Goal: Participate in discussion

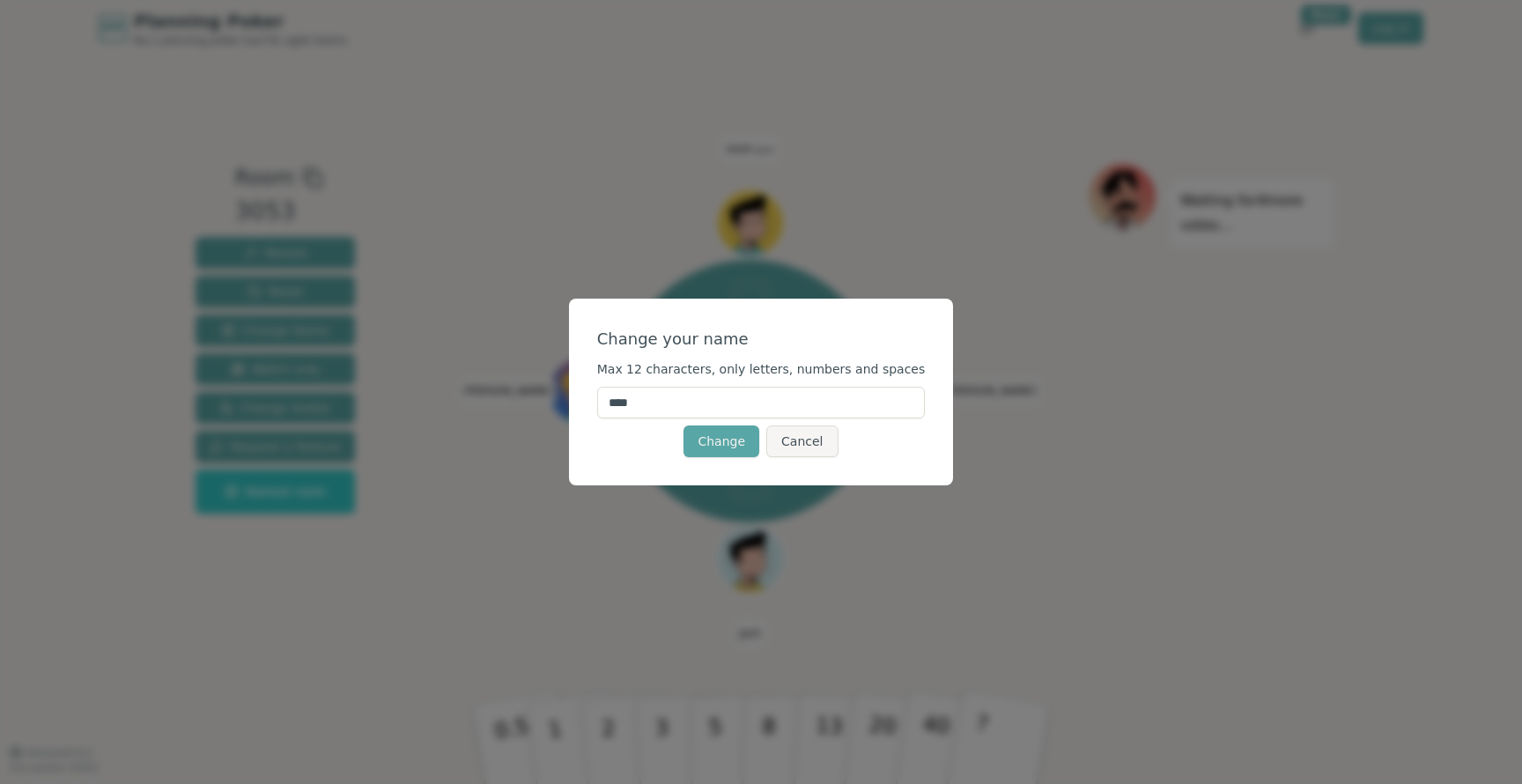
click at [726, 409] on input "****" at bounding box center [761, 402] width 328 height 32
type input "*****"
click at [739, 455] on button "Change" at bounding box center [722, 441] width 76 height 32
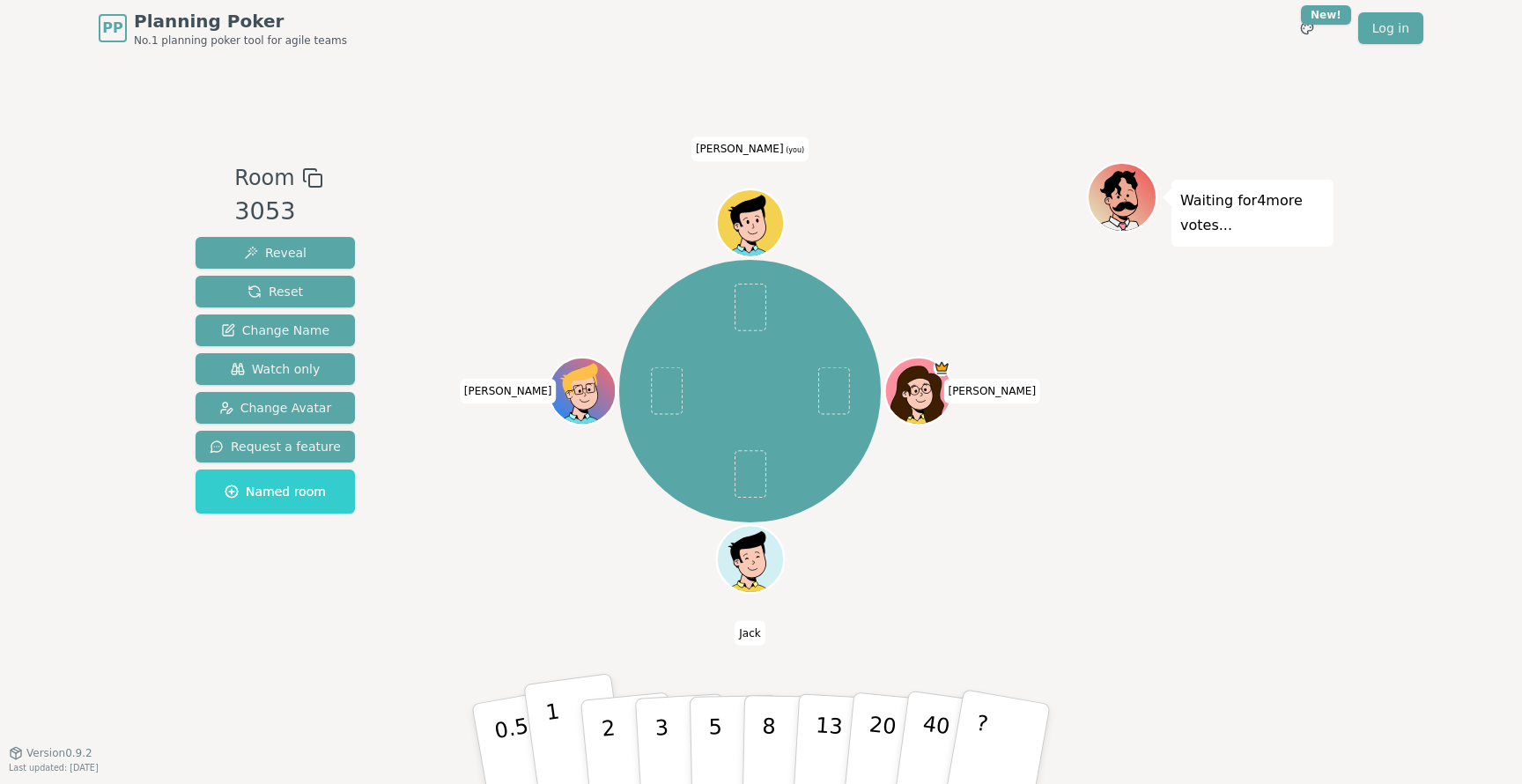
click at [567, 742] on button "1" at bounding box center [575, 745] width 105 height 143
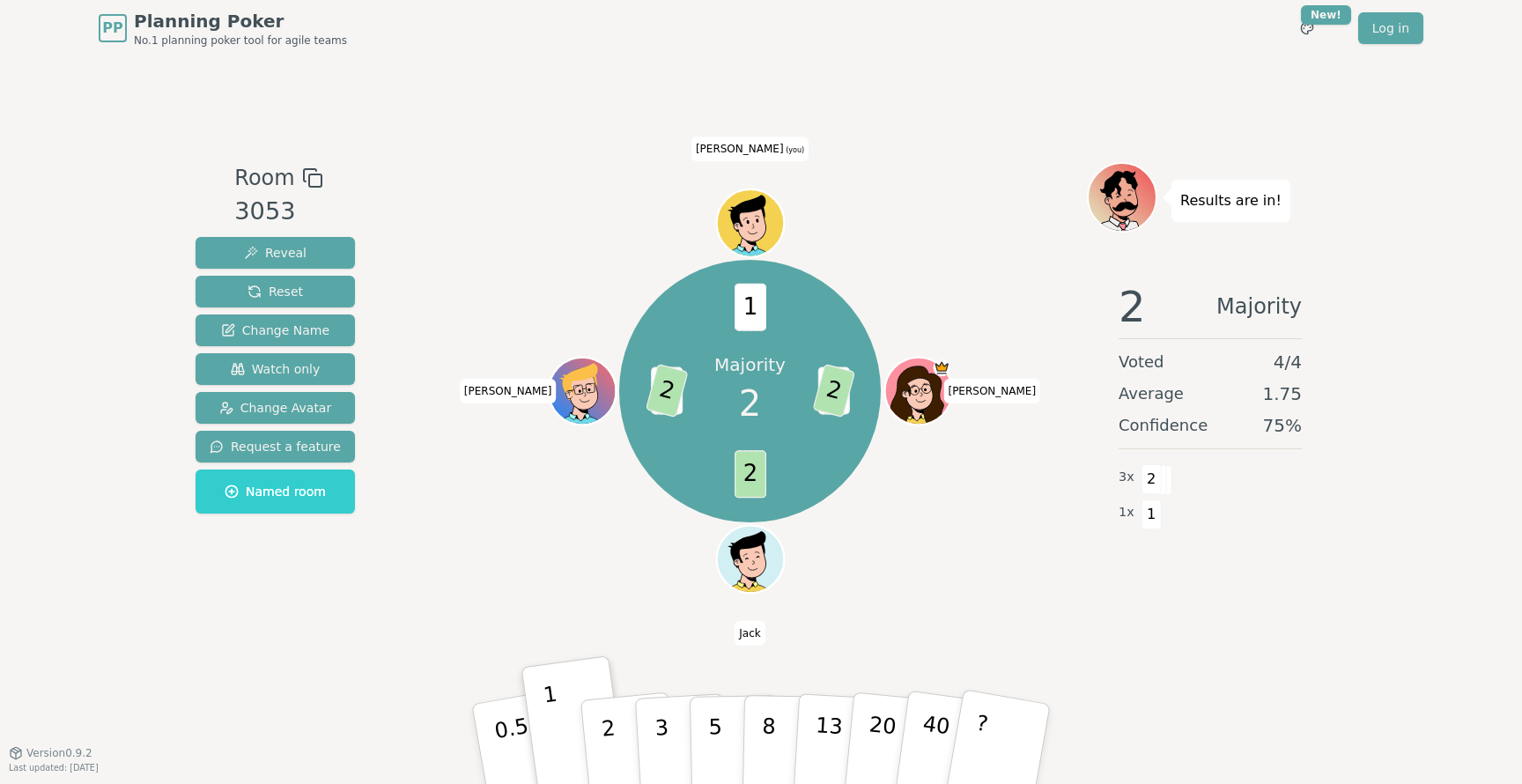
click at [643, 521] on div "Majority 2 3 2 2 1 2 1 [PERSON_NAME] [PERSON_NAME] (you)" at bounding box center [750, 391] width 263 height 263
click at [666, 139] on div "Room 3053 Reveal Reset Change Name Watch only Change Avatar Request a feature N…" at bounding box center [761, 405] width 1145 height 696
click at [552, 130] on div "Room 3053 Reveal Reset Change Name Watch only Change Avatar Request a feature N…" at bounding box center [761, 405] width 1145 height 696
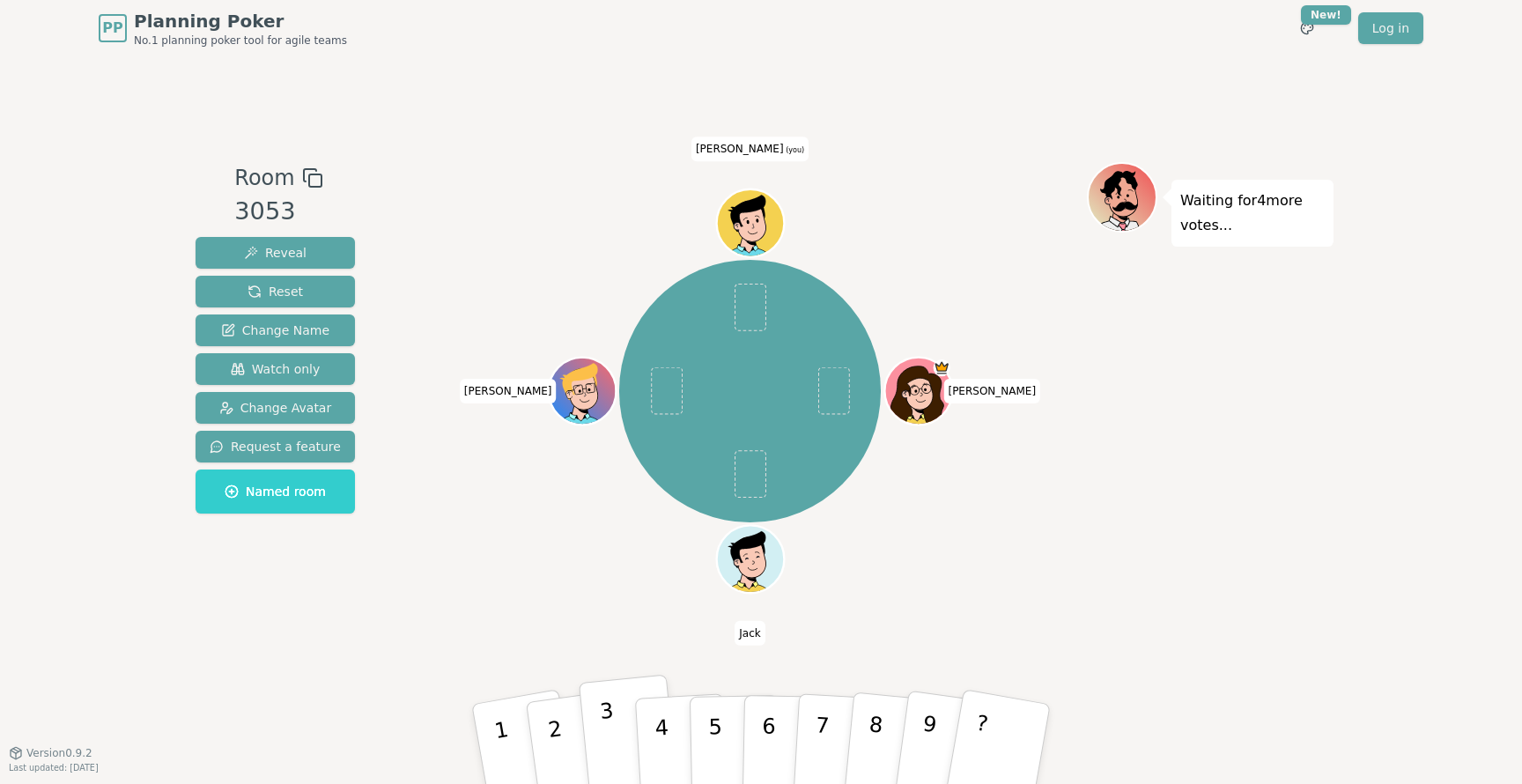
click at [606, 749] on button "3" at bounding box center [629, 745] width 100 height 140
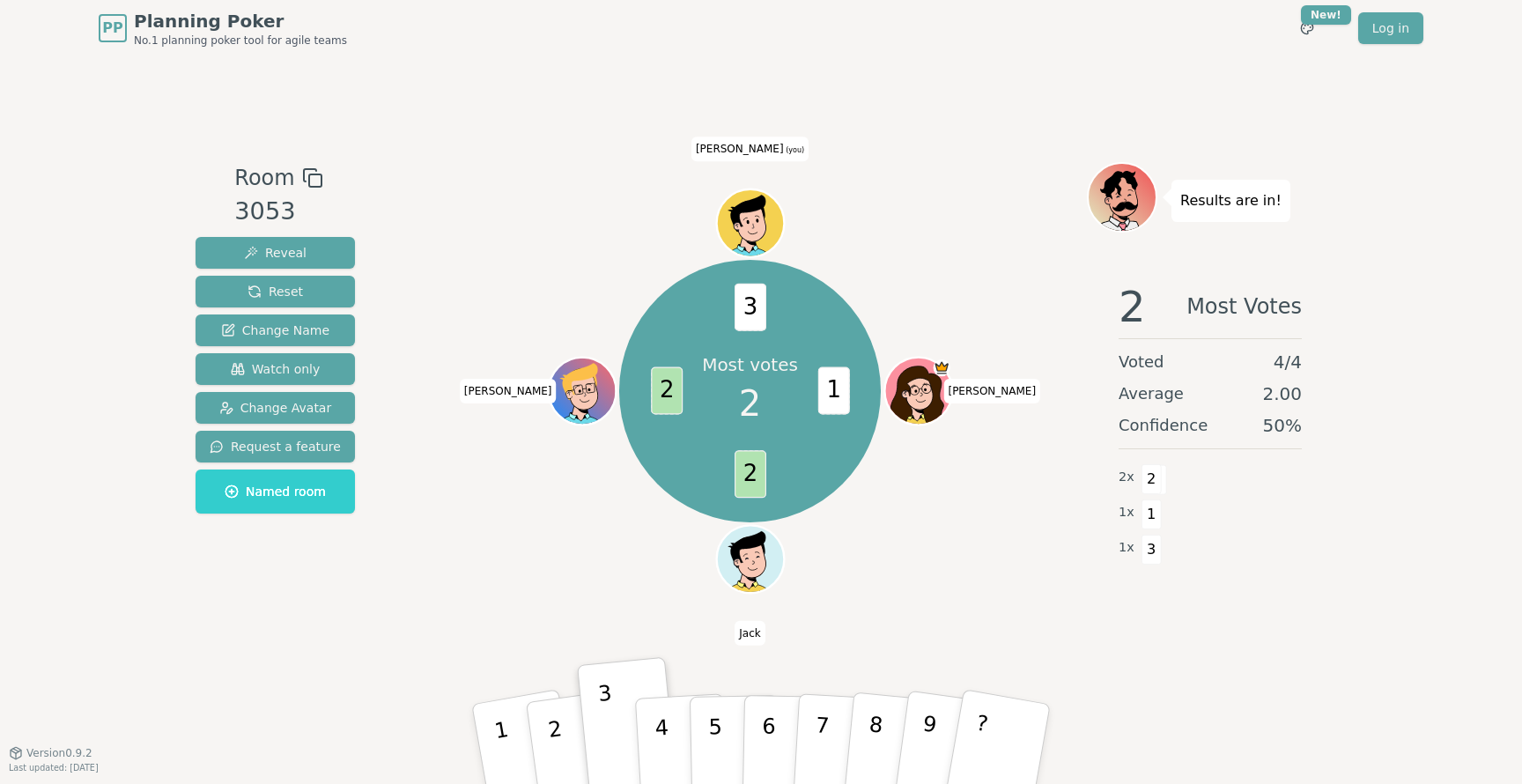
click at [584, 580] on div "Most votes 2 1 2 2 3 [PERSON_NAME] [PERSON_NAME] (you)" at bounding box center [750, 391] width 674 height 395
click at [627, 524] on div "Most votes 2 1 2 2 3 [PERSON_NAME] [PERSON_NAME] (you)" at bounding box center [750, 391] width 674 height 395
click at [551, 733] on button "2" at bounding box center [575, 745] width 105 height 143
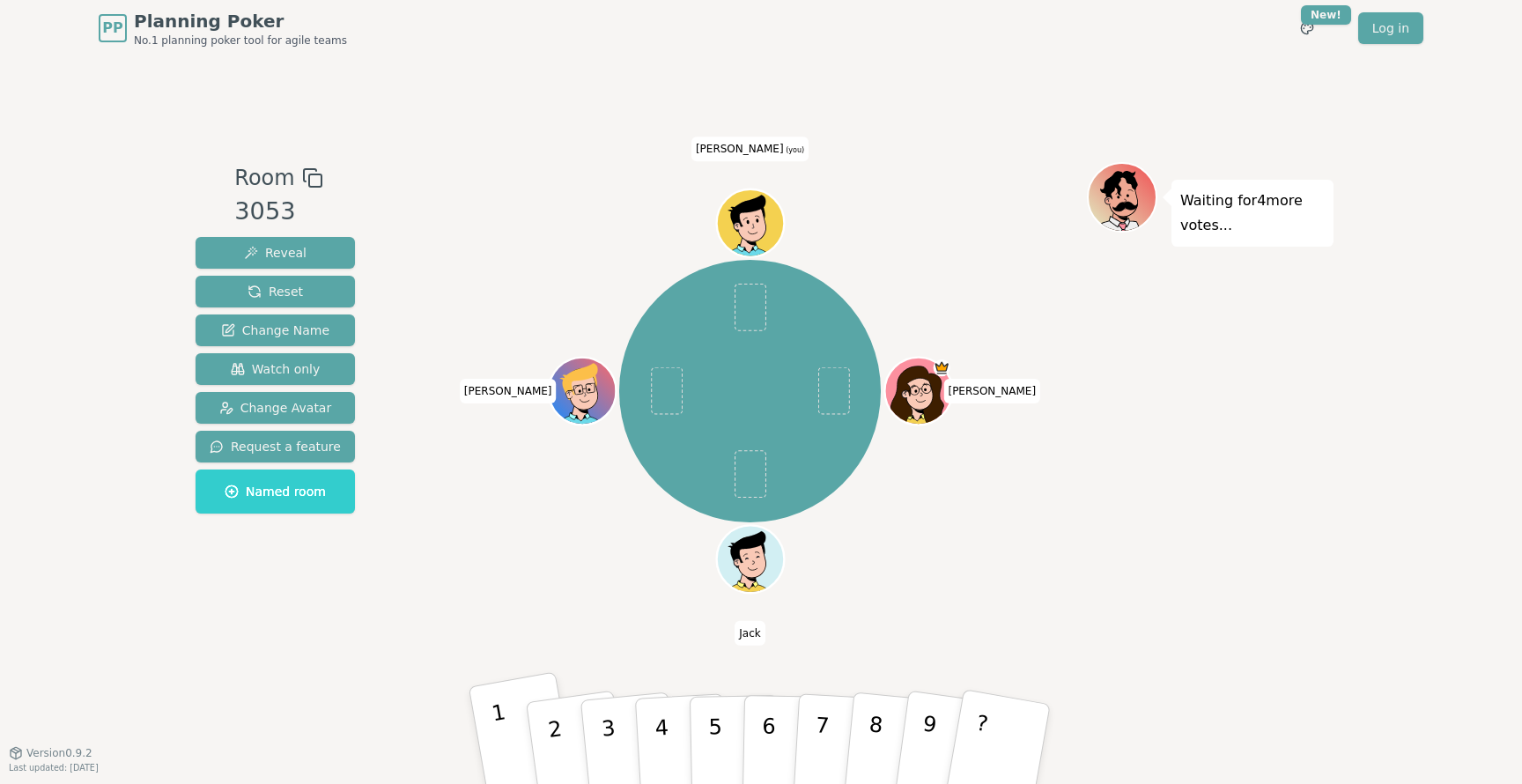
click at [507, 733] on button "1" at bounding box center [524, 744] width 110 height 145
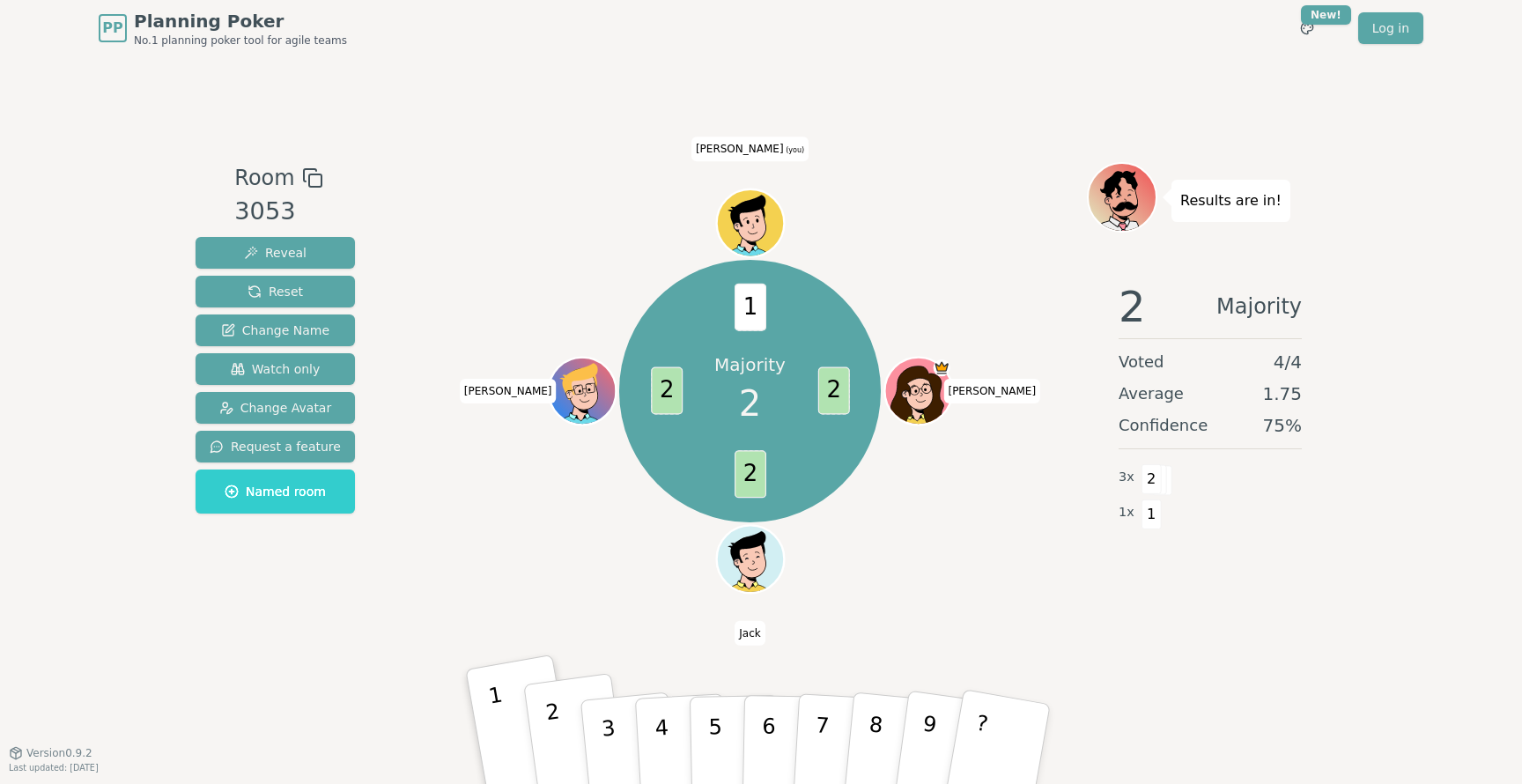
click at [557, 747] on button "2" at bounding box center [575, 745] width 105 height 143
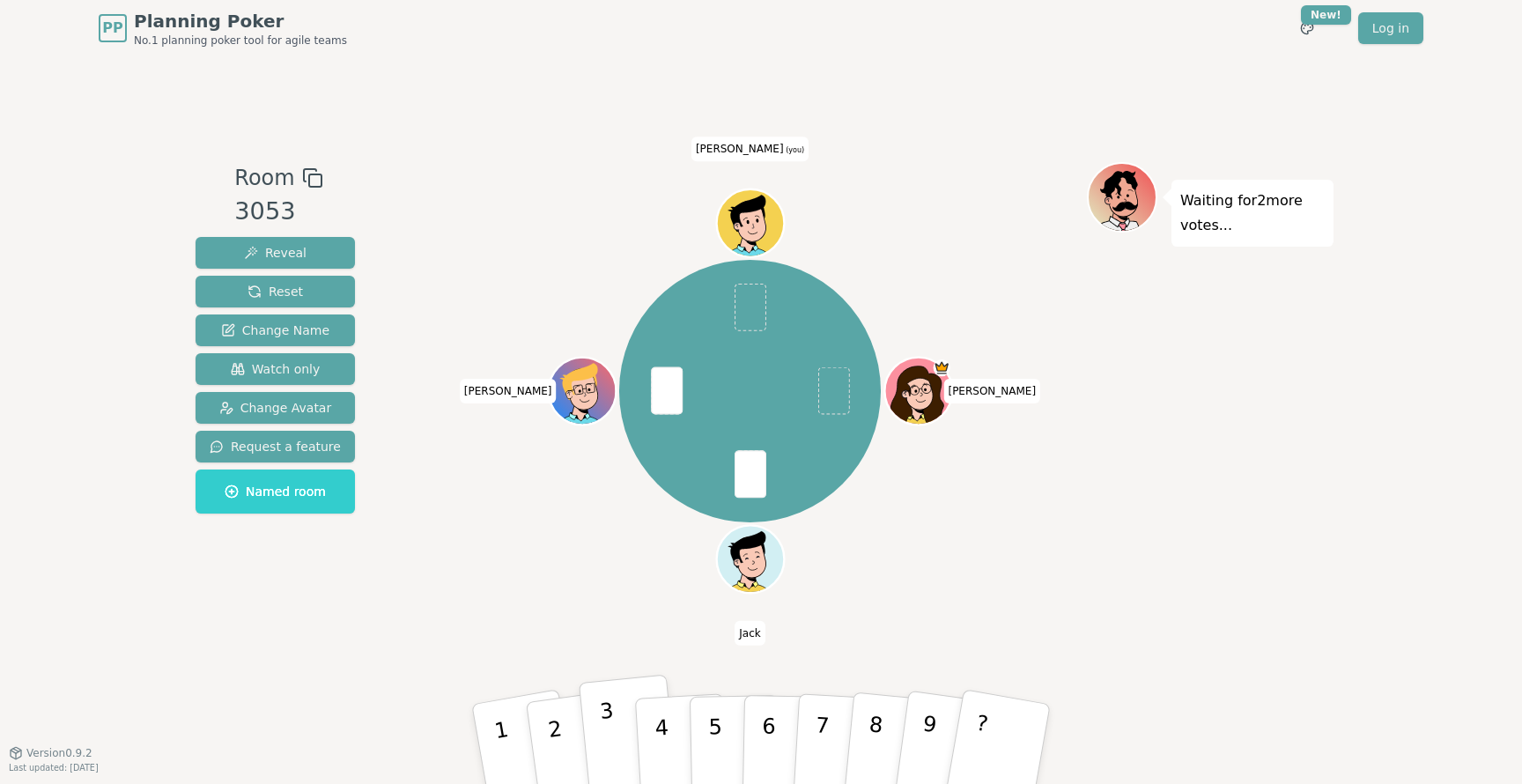
click at [605, 738] on button "3" at bounding box center [629, 745] width 100 height 140
drag, startPoint x: 552, startPoint y: 727, endPoint x: 534, endPoint y: 593, distance: 135.2
click at [534, 593] on div "Room 3053 Reveal Reset Change Name Watch only Change Avatar Request a feature N…" at bounding box center [761, 404] width 1145 height 484
click at [601, 722] on button "3" at bounding box center [629, 745] width 100 height 140
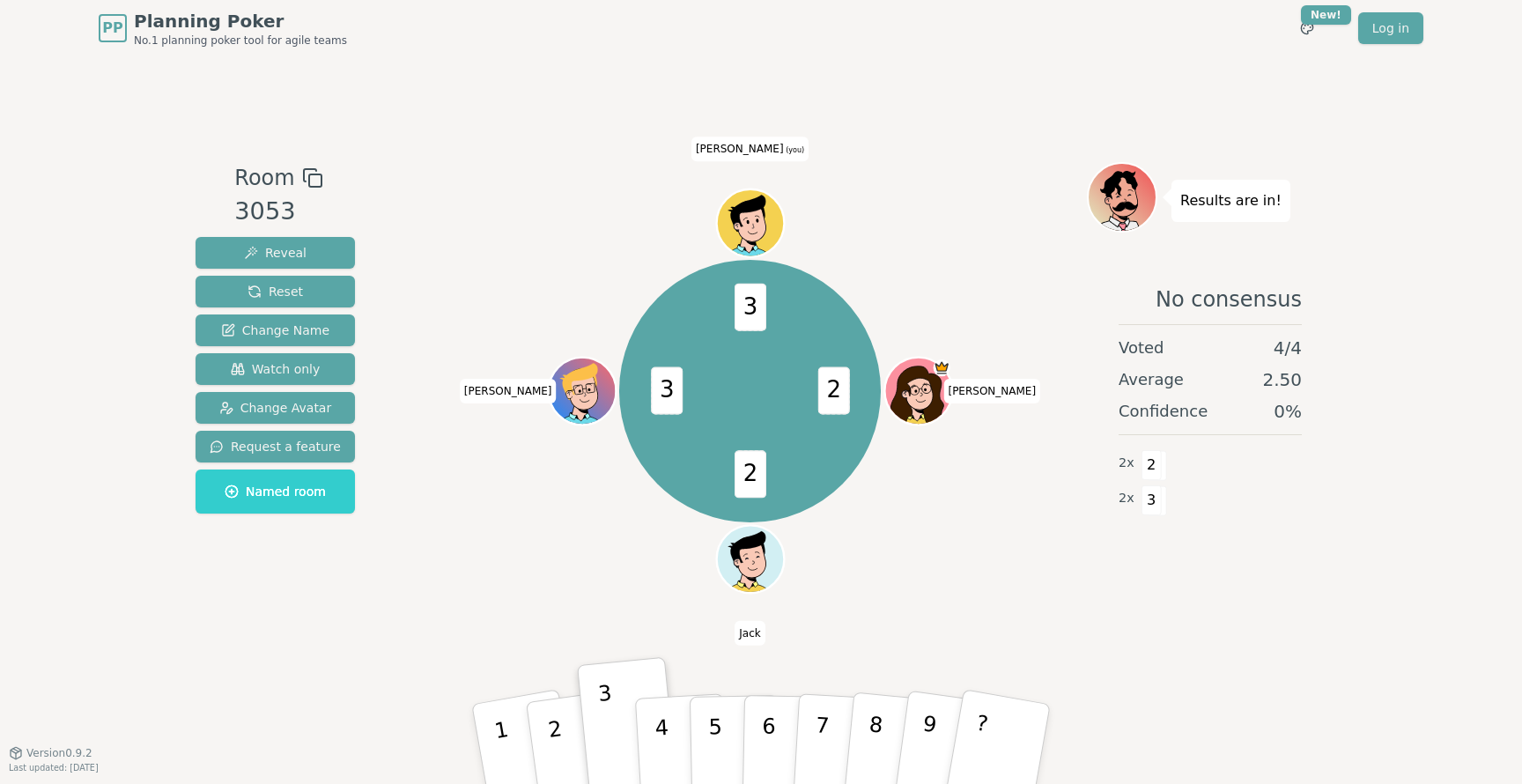
click at [543, 594] on div "2 2 3 3 [PERSON_NAME] [PERSON_NAME] (you)" at bounding box center [750, 404] width 674 height 484
click at [547, 585] on div "2 2 3 3 [PERSON_NAME] [PERSON_NAME] (you)" at bounding box center [750, 391] width 674 height 395
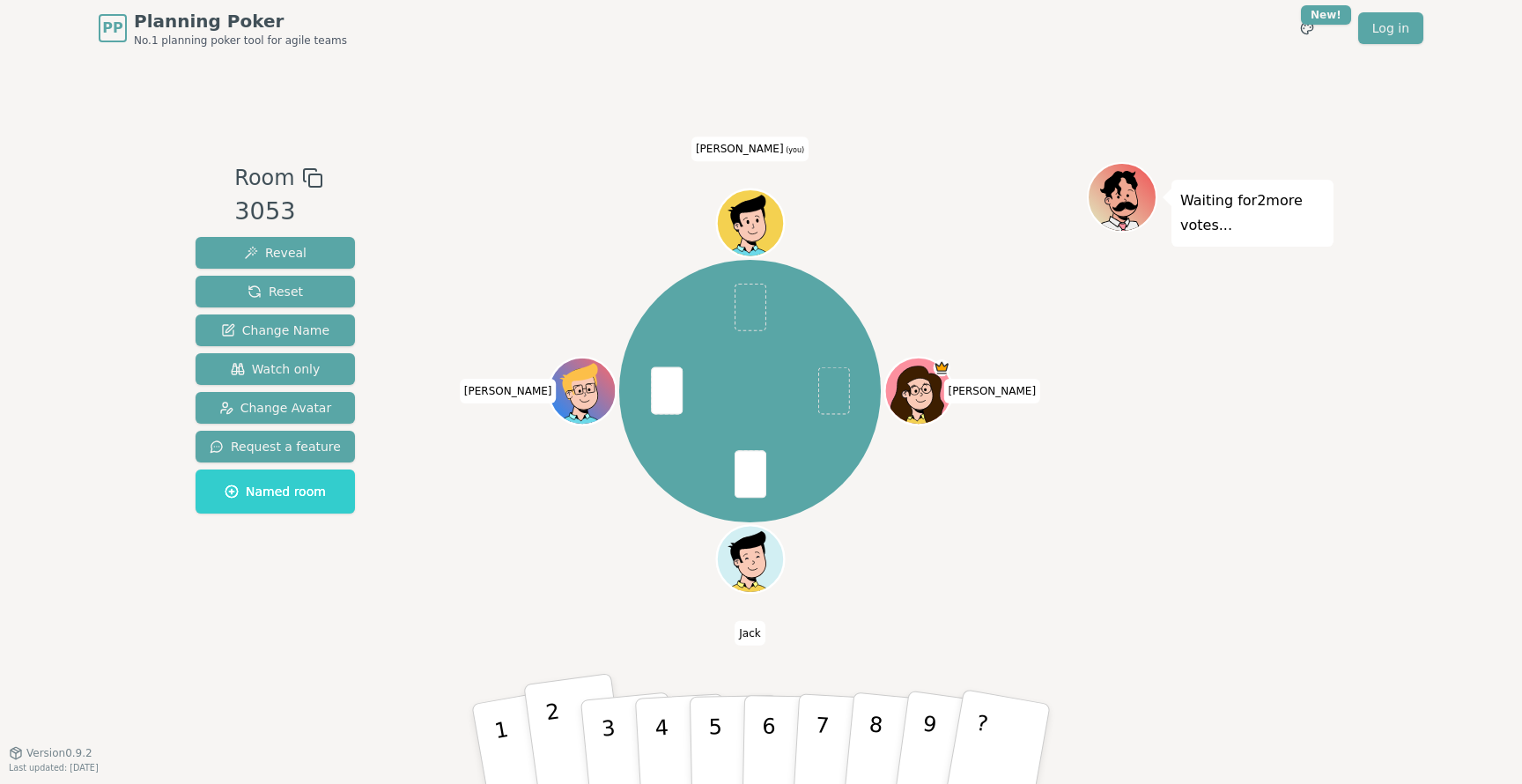
click at [562, 735] on button "2" at bounding box center [575, 745] width 105 height 143
click at [557, 731] on button "2" at bounding box center [575, 745] width 105 height 143
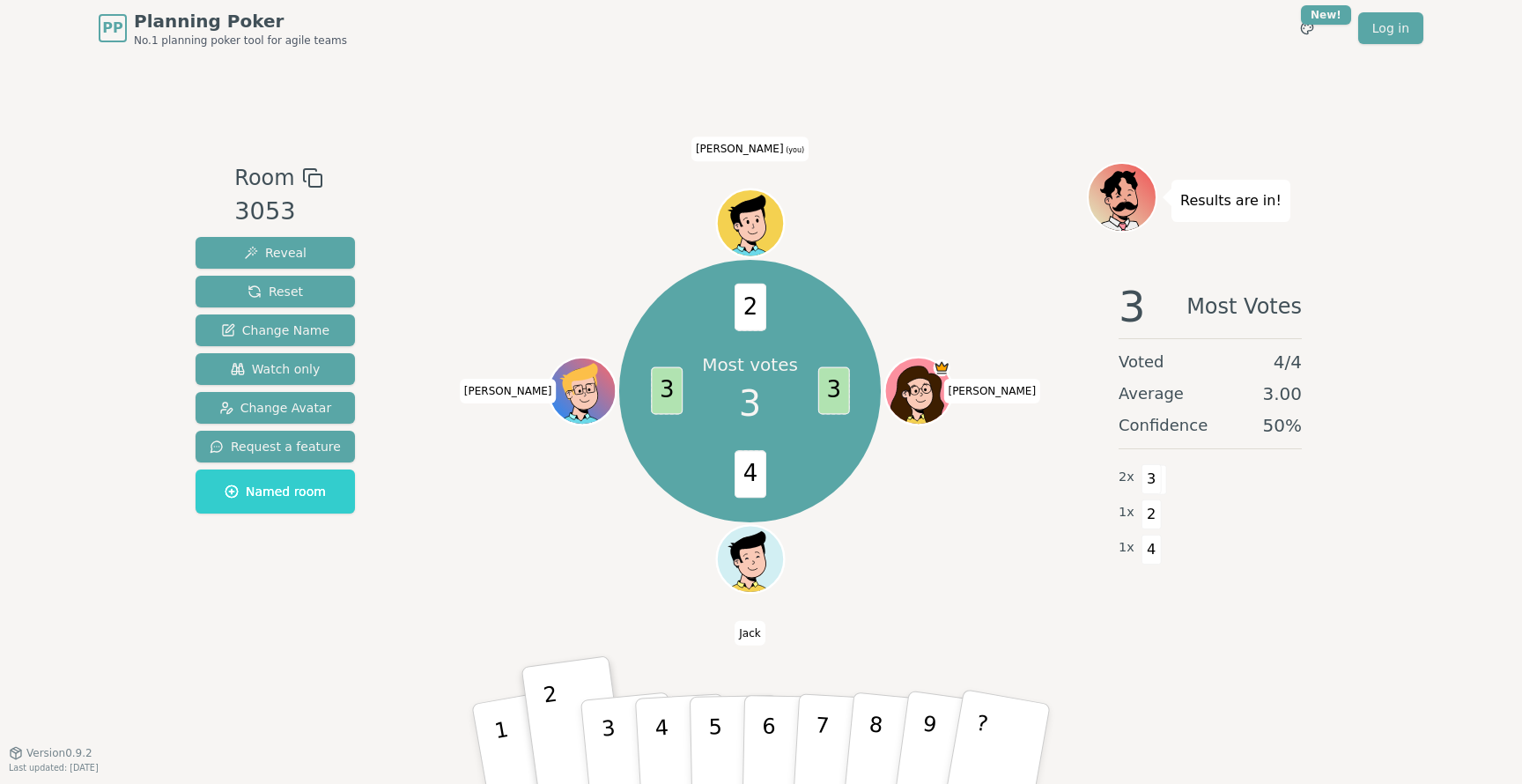
click at [622, 689] on div "Room 3053 Reveal Reset Change Name Watch only Change Avatar Request a feature N…" at bounding box center [761, 405] width 1145 height 696
click at [621, 724] on button "3" at bounding box center [629, 745] width 100 height 140
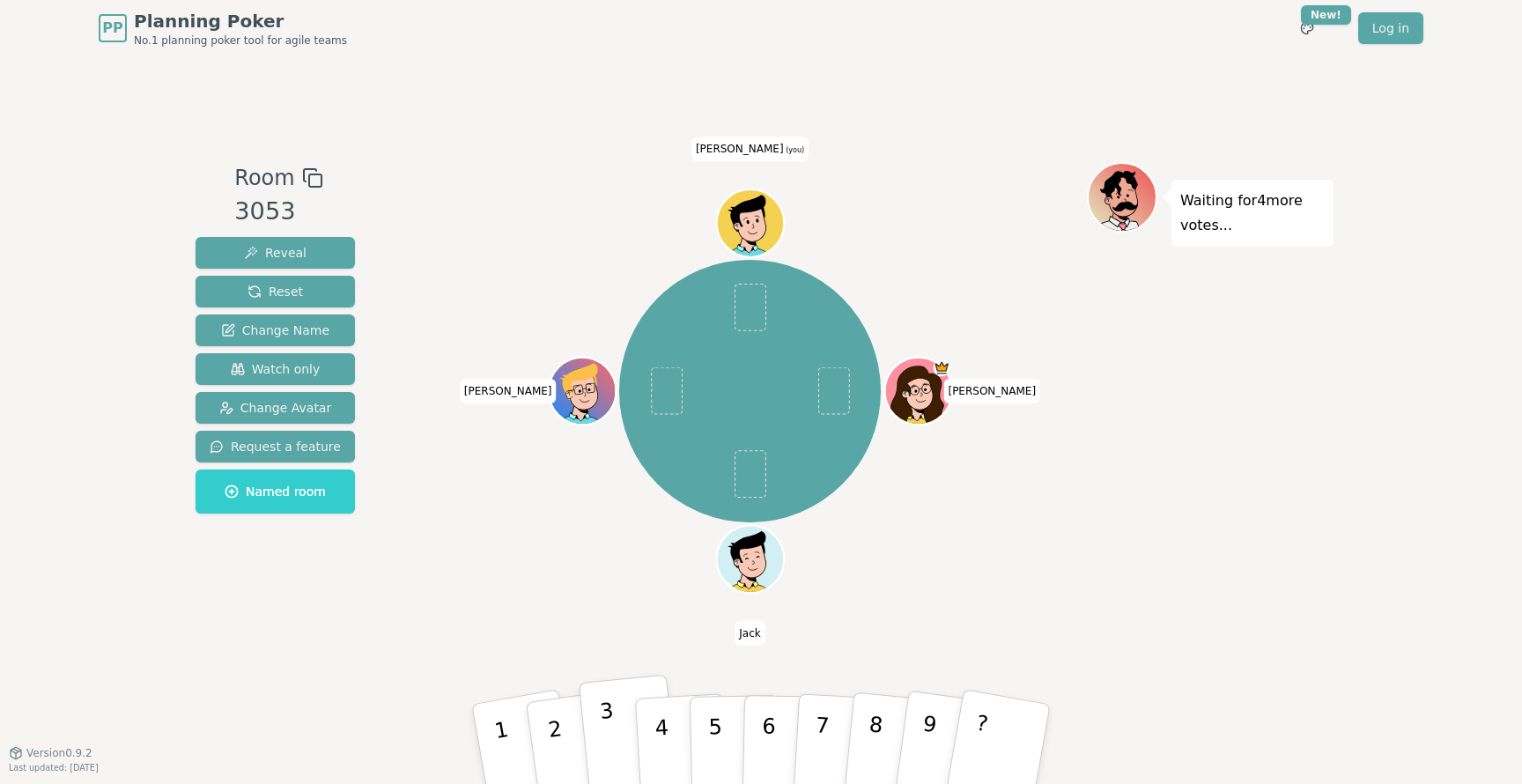
click at [614, 719] on button "3" at bounding box center [629, 745] width 100 height 140
